Goal: Task Accomplishment & Management: Use online tool/utility

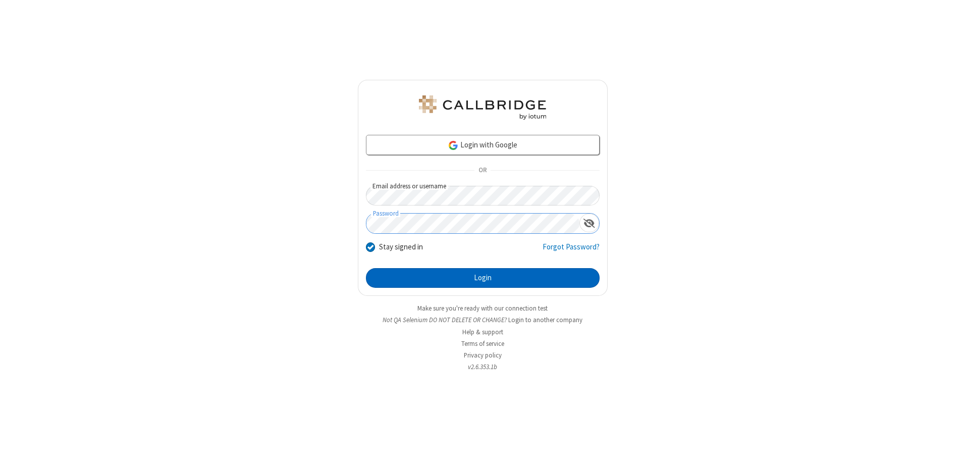
click at [482, 277] on button "Login" at bounding box center [483, 278] width 234 height 20
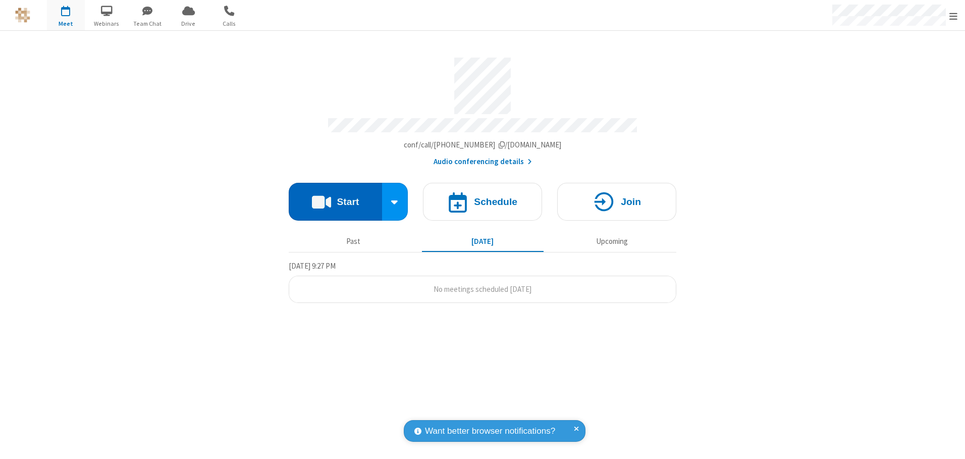
click at [335, 198] on button "Start" at bounding box center [335, 202] width 93 height 38
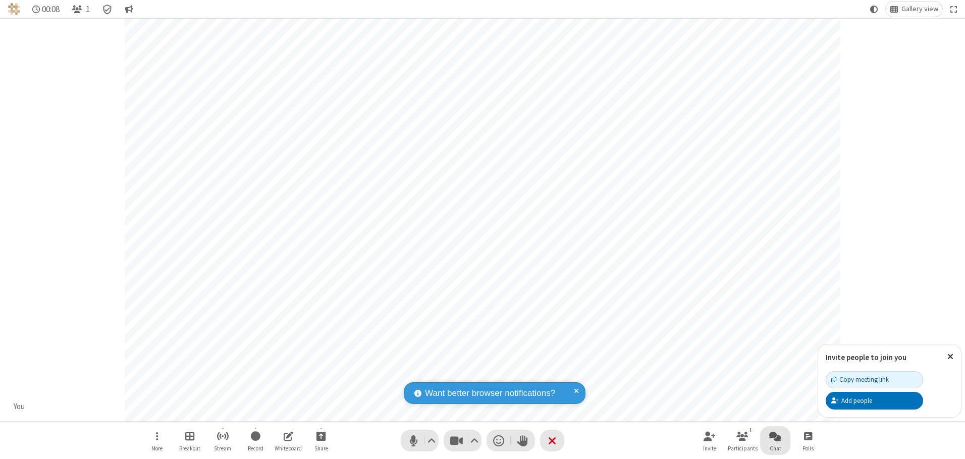
click at [775, 435] on span "Open chat" at bounding box center [775, 435] width 12 height 13
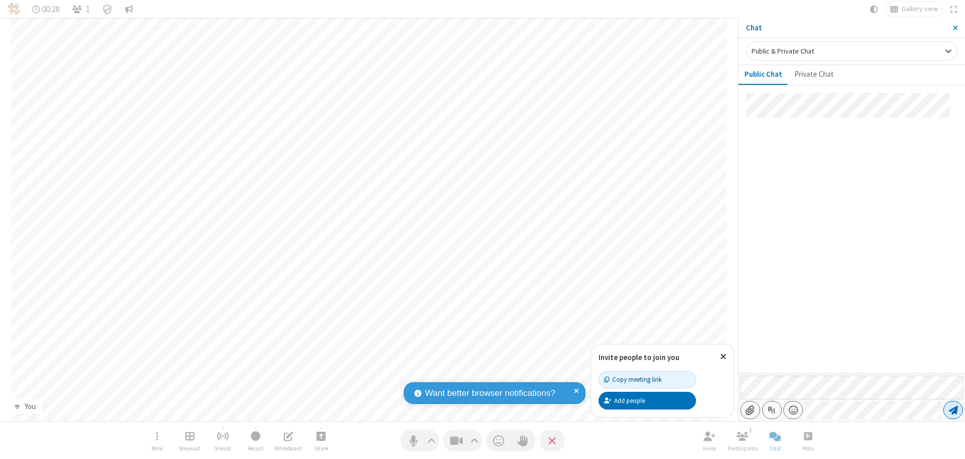
click at [952, 410] on span "Send message" at bounding box center [952, 410] width 9 height 10
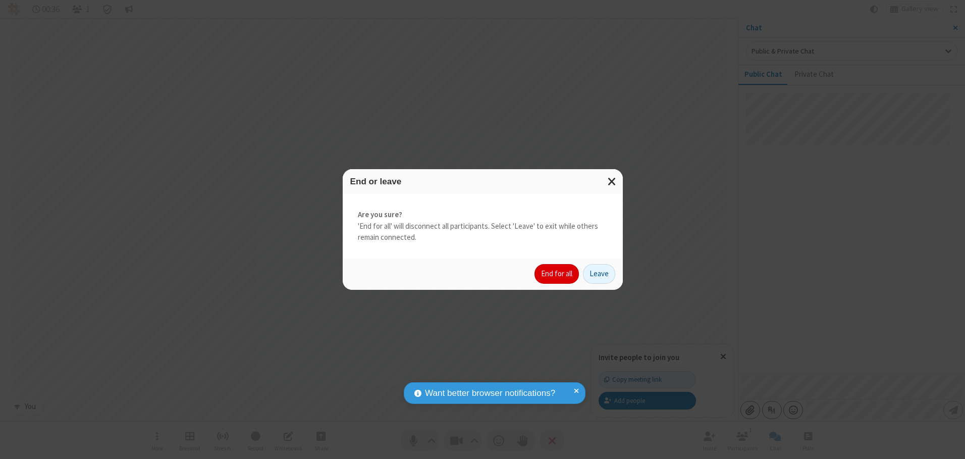
click at [557, 273] on button "End for all" at bounding box center [556, 274] width 44 height 20
